Goal: Navigation & Orientation: Understand site structure

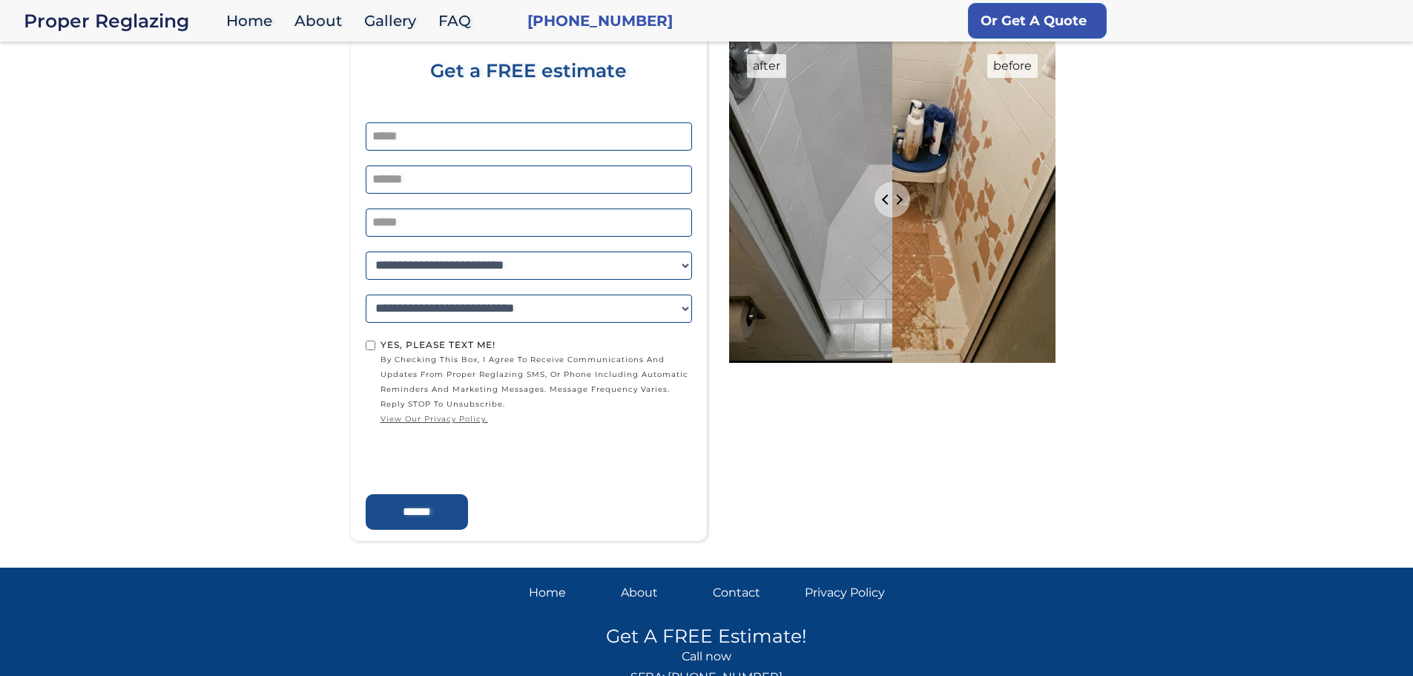
scroll to position [2743, 0]
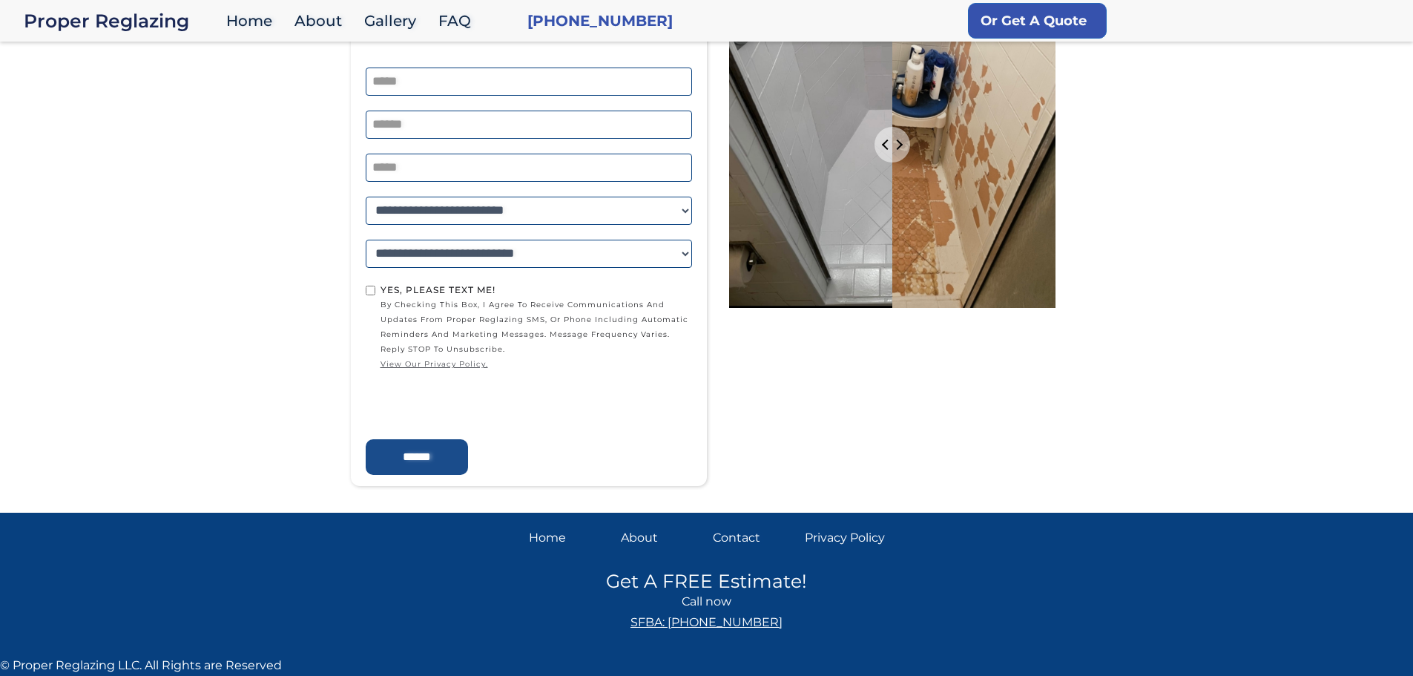
click at [647, 533] on div "About" at bounding box center [661, 537] width 80 height 21
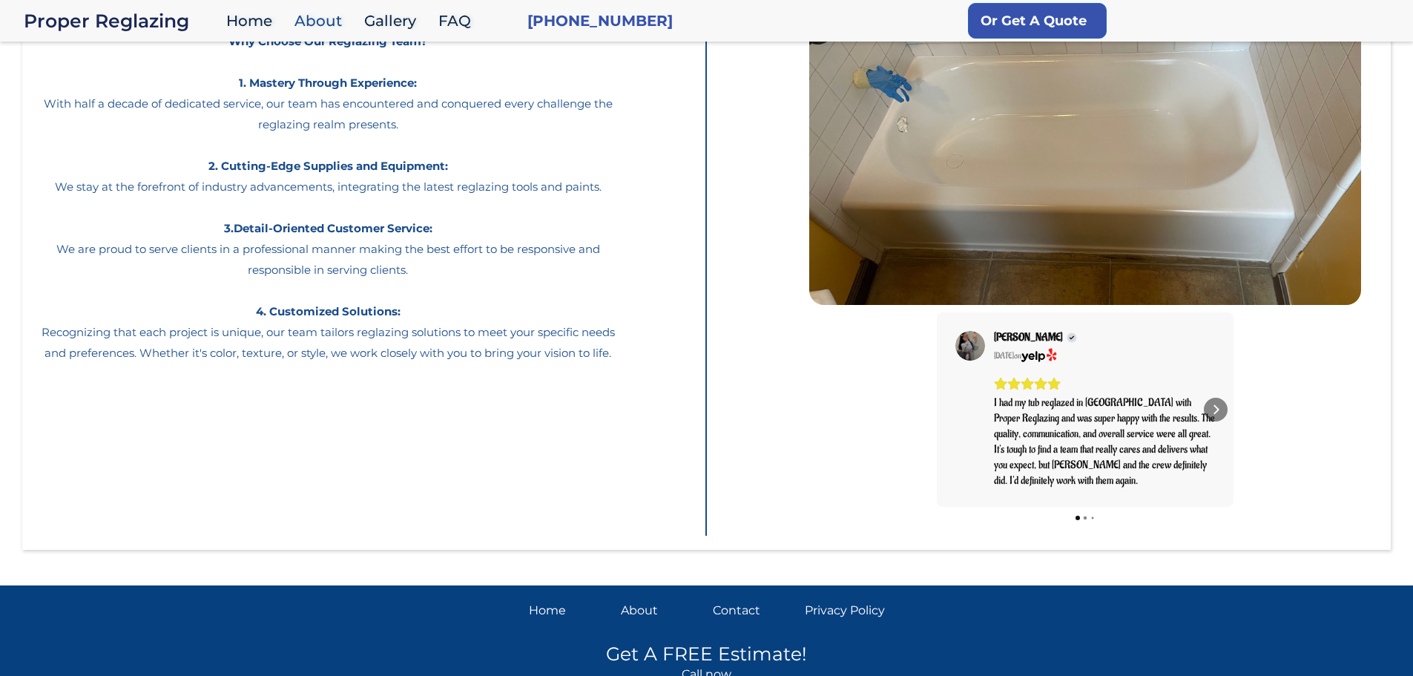
scroll to position [297, 0]
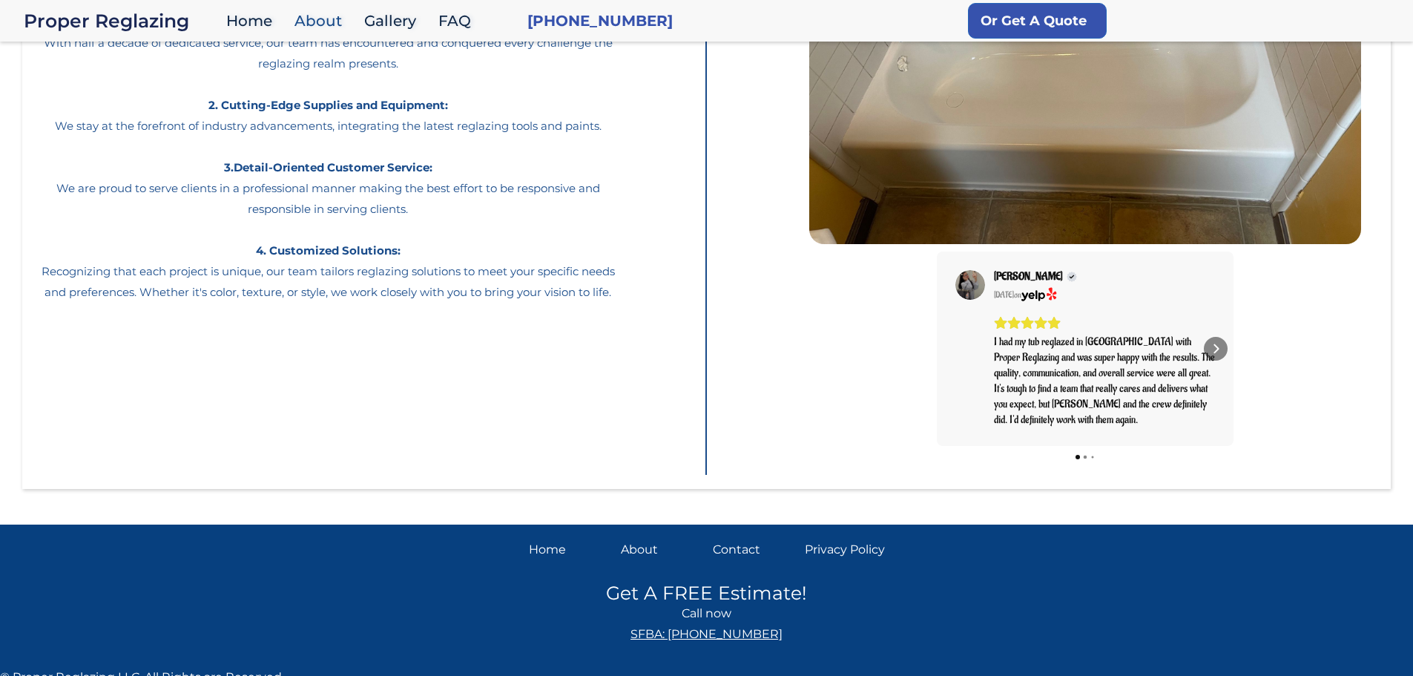
click at [738, 550] on div "Contact" at bounding box center [753, 549] width 80 height 21
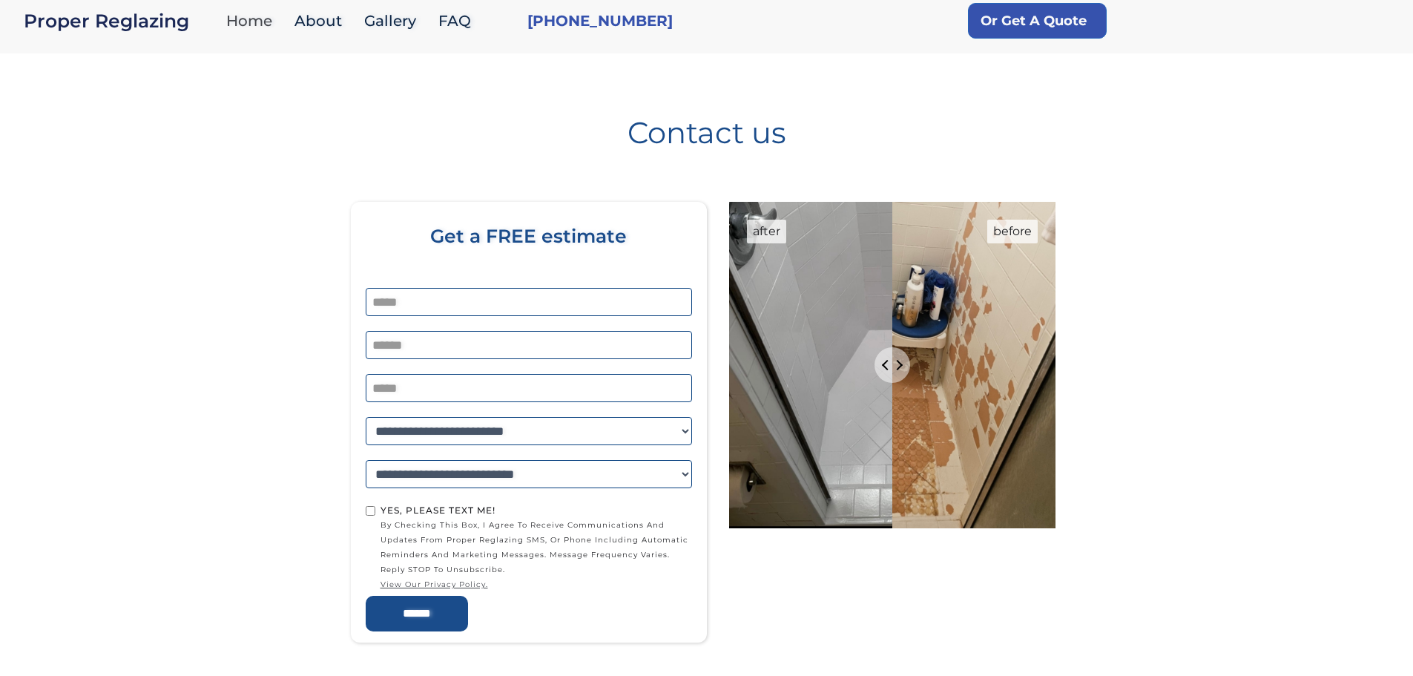
click at [256, 20] on link "Home" at bounding box center [253, 21] width 68 height 32
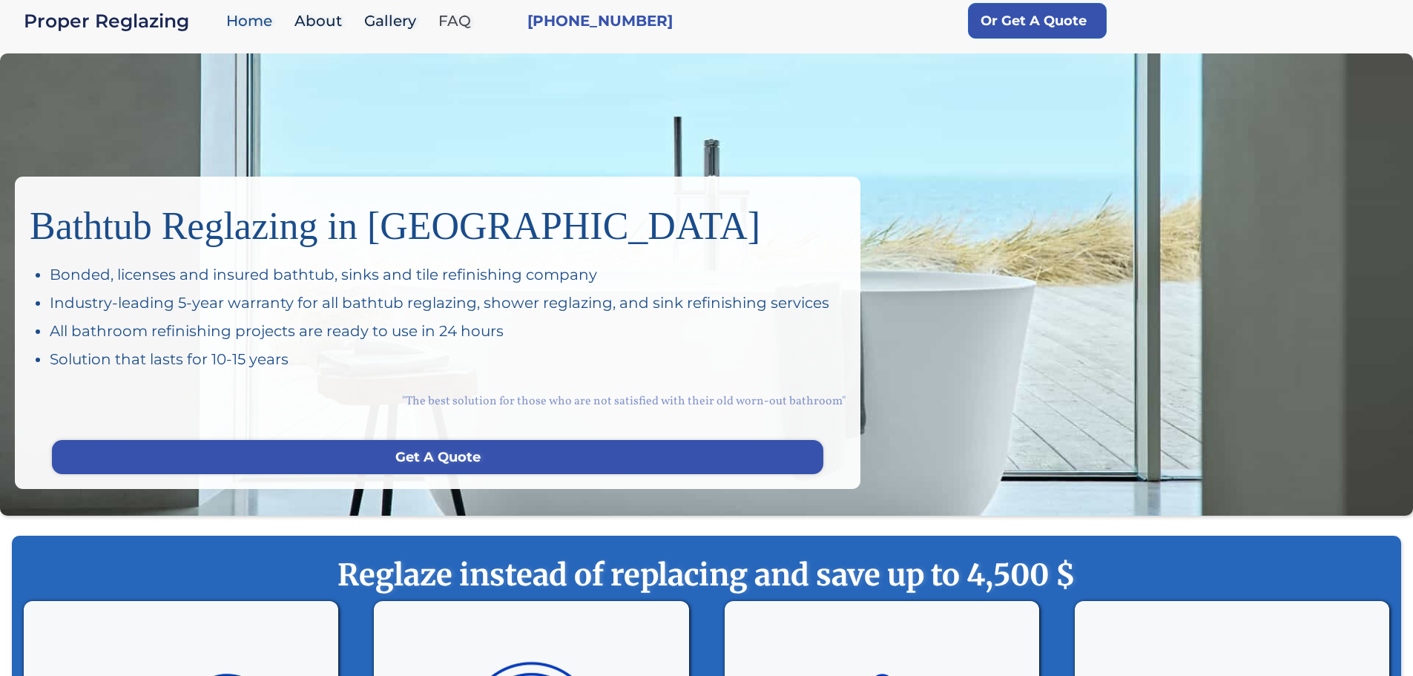
click at [455, 20] on link "FAQ" at bounding box center [458, 21] width 55 height 32
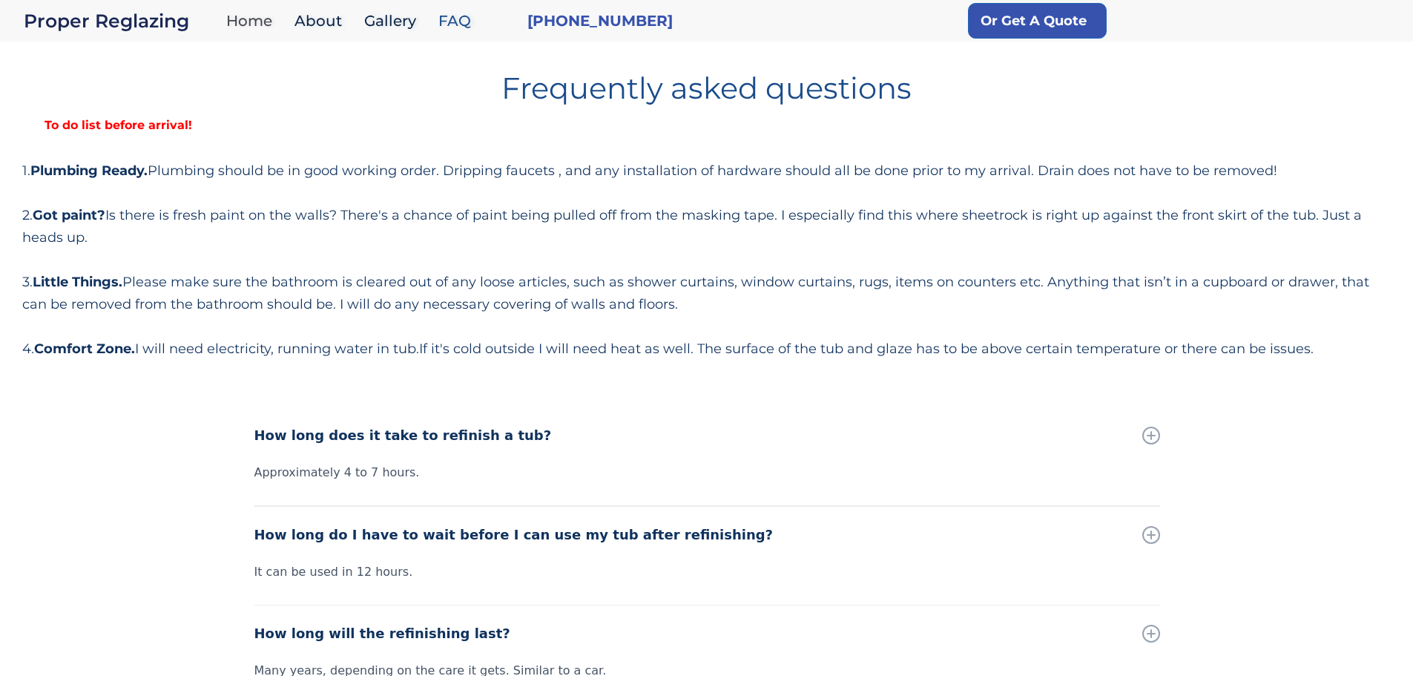
click at [250, 16] on link "Home" at bounding box center [253, 21] width 68 height 32
